Goal: Information Seeking & Learning: Learn about a topic

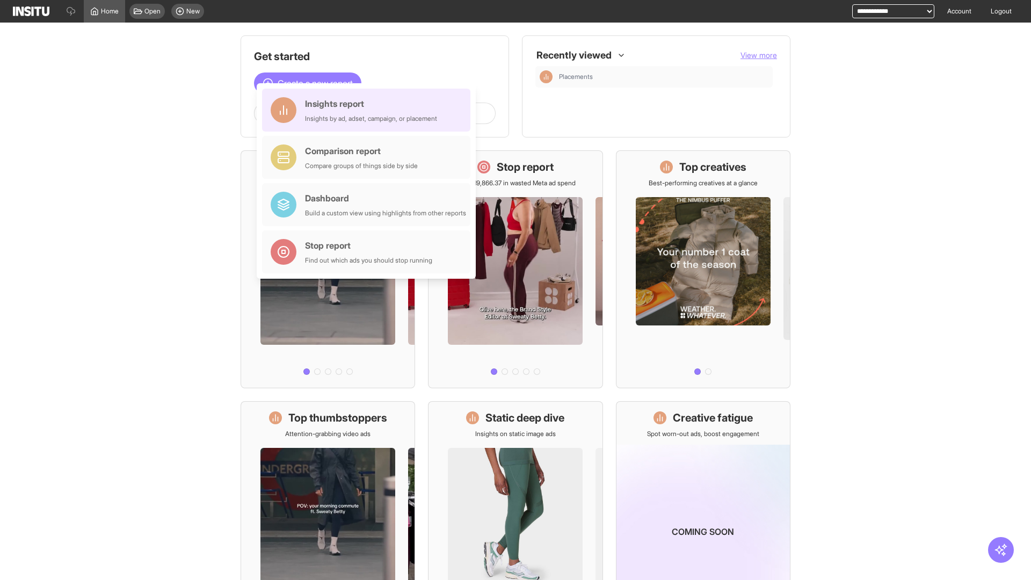
click at [369, 110] on div "Insights report Insights by ad, adset, campaign, or placement" at bounding box center [371, 110] width 132 height 26
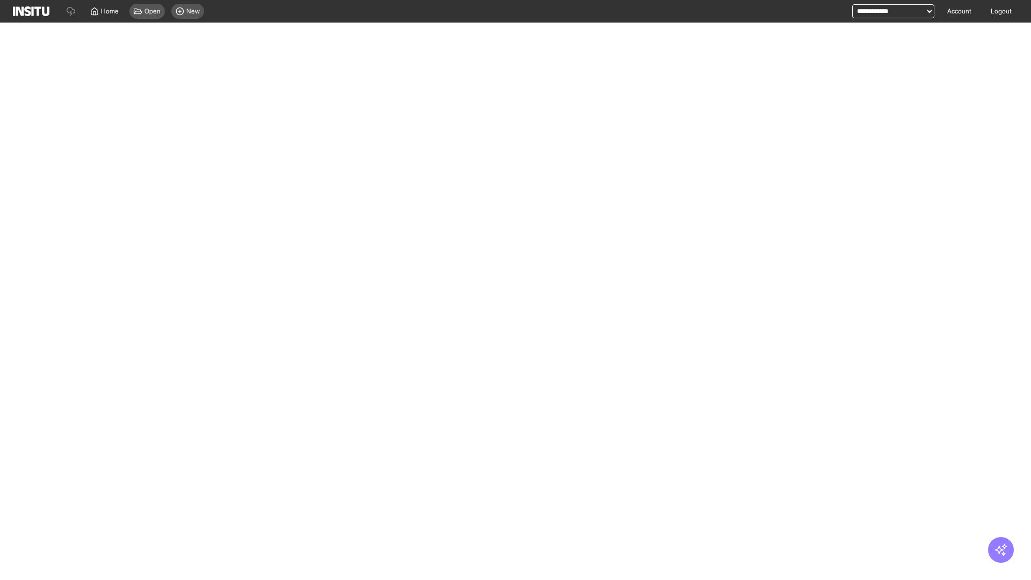
select select "**"
